Goal: Information Seeking & Learning: Learn about a topic

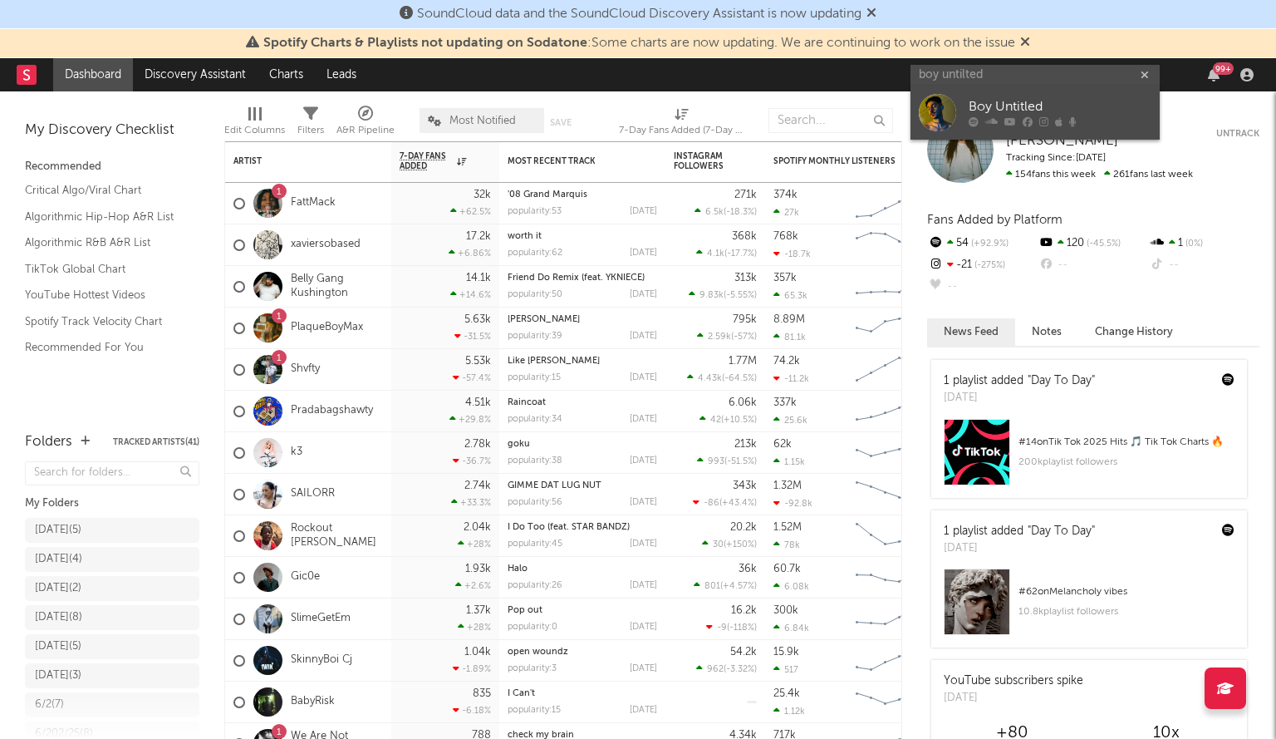
type input "boy untilted"
click at [942, 108] on div at bounding box center [937, 112] width 37 height 37
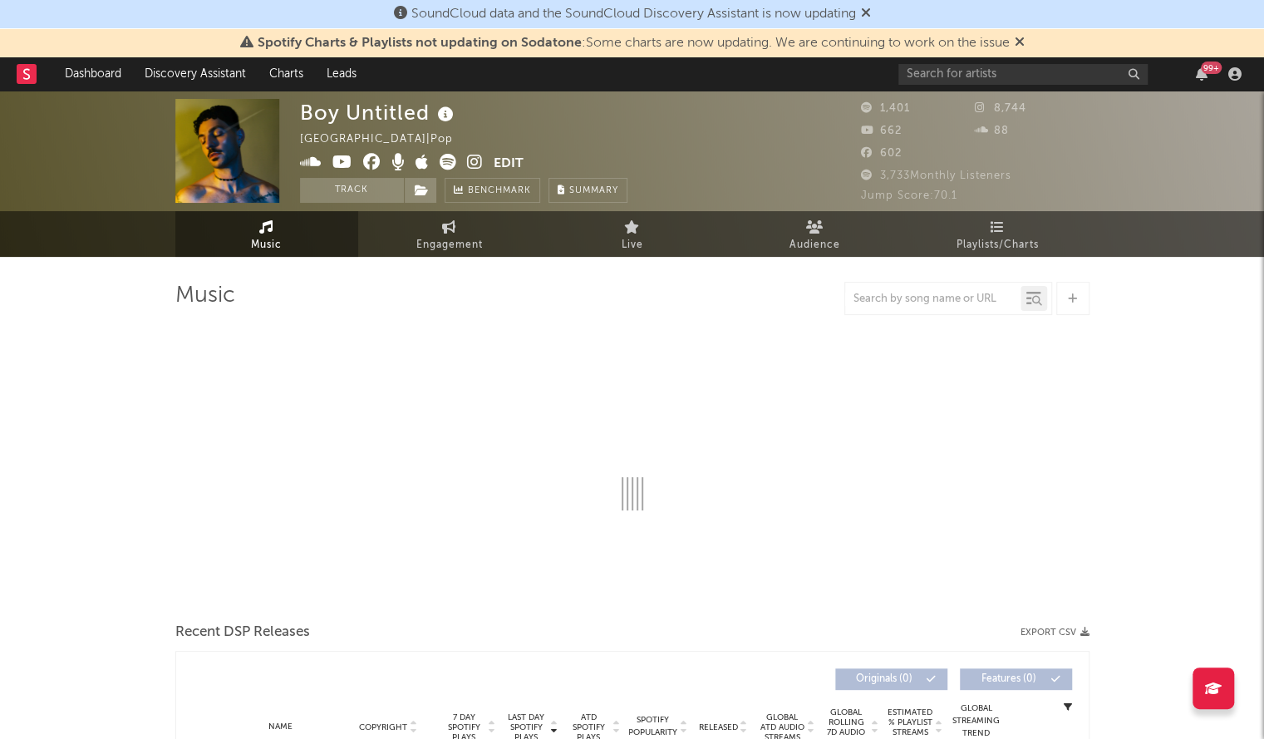
select select "1w"
